Goal: Find contact information: Find contact information

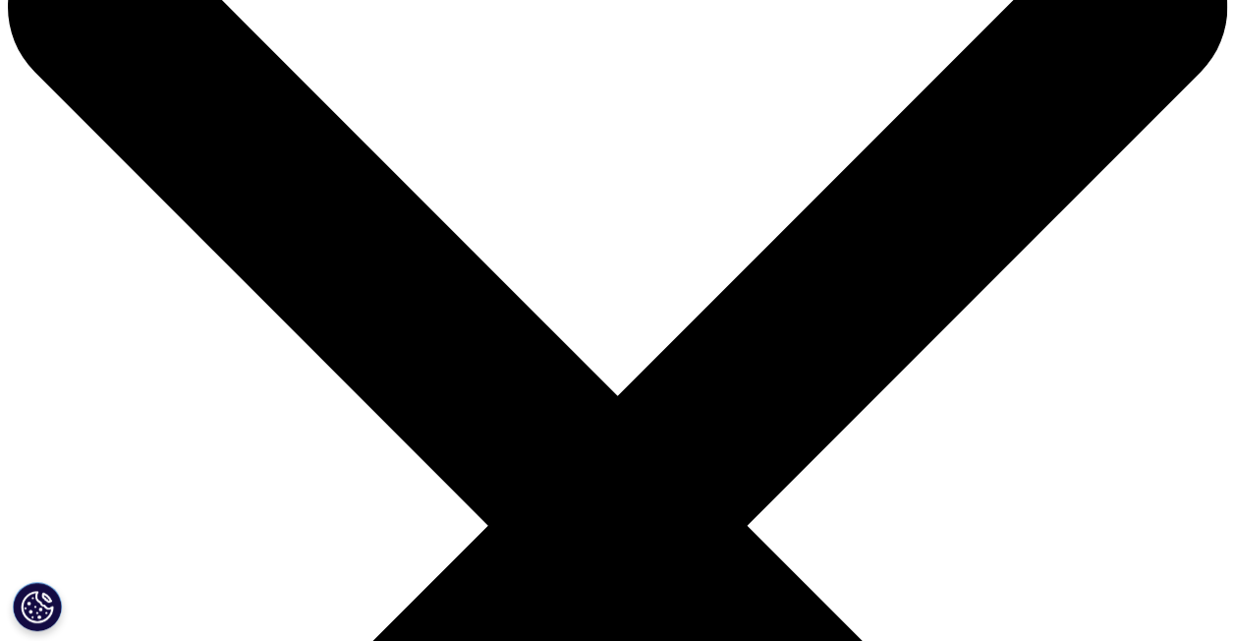
scroll to position [120, 0]
